Goal: Task Accomplishment & Management: Manage account settings

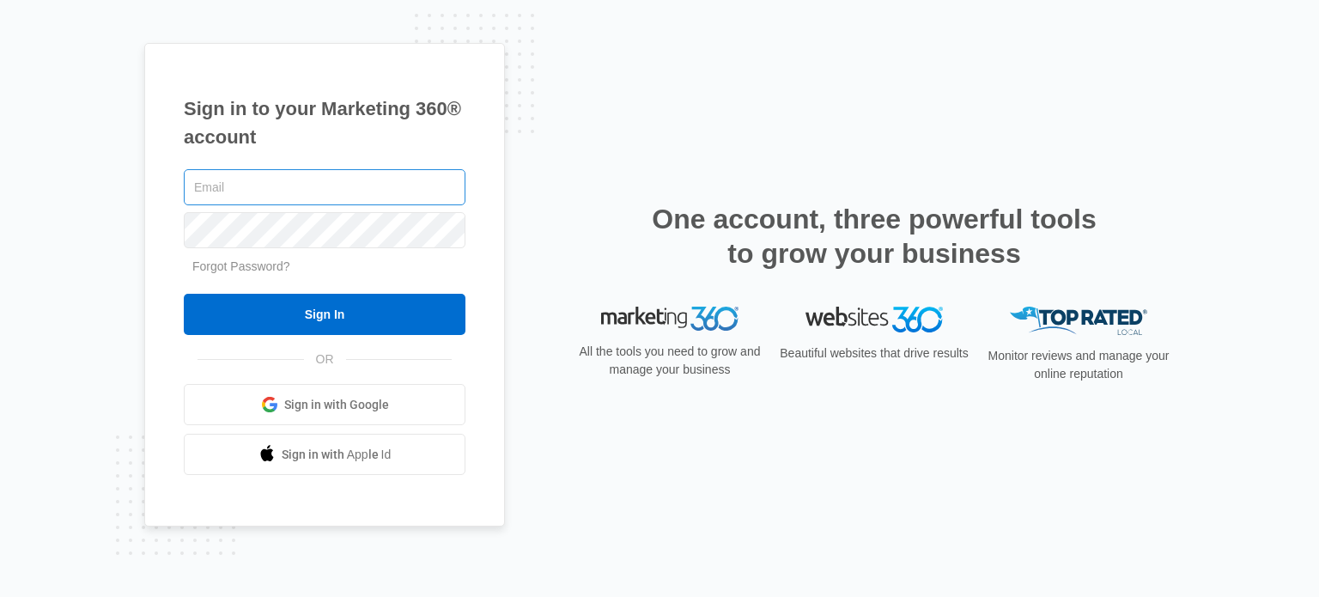
click at [271, 187] on input "text" at bounding box center [325, 187] width 282 height 36
paste input "[EMAIL_ADDRESS][DOMAIN_NAME]"
type input "[EMAIL_ADDRESS][DOMAIN_NAME]"
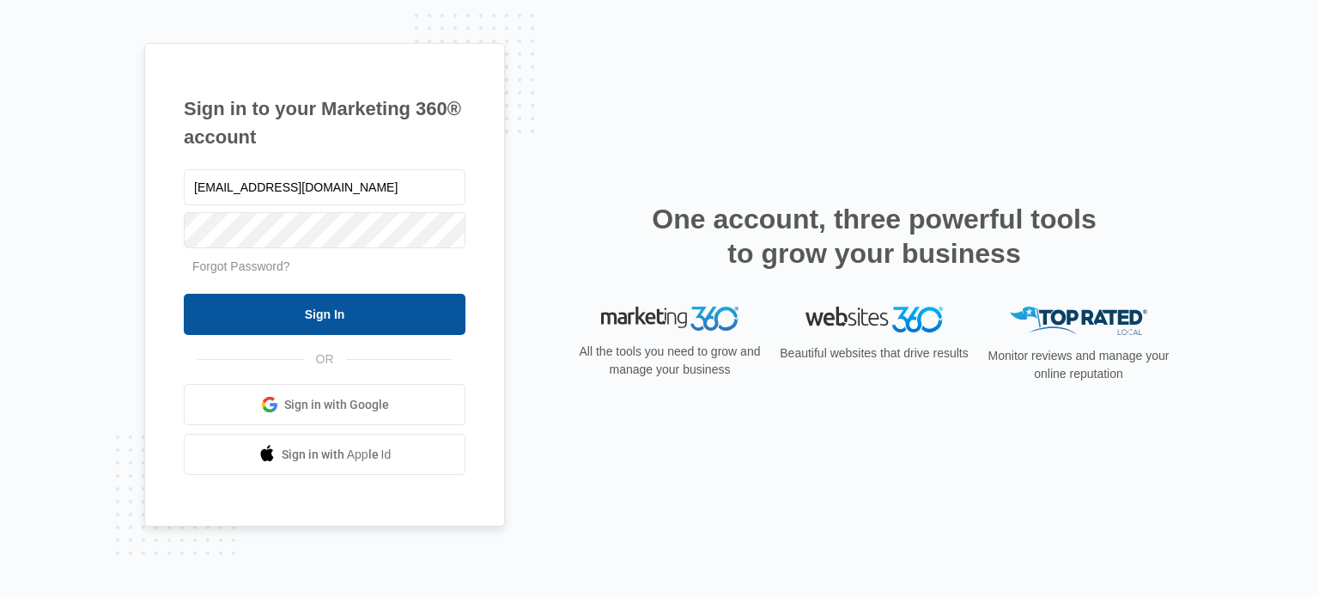
click at [316, 309] on input "Sign In" at bounding box center [325, 314] width 282 height 41
